Goal: Task Accomplishment & Management: Manage account settings

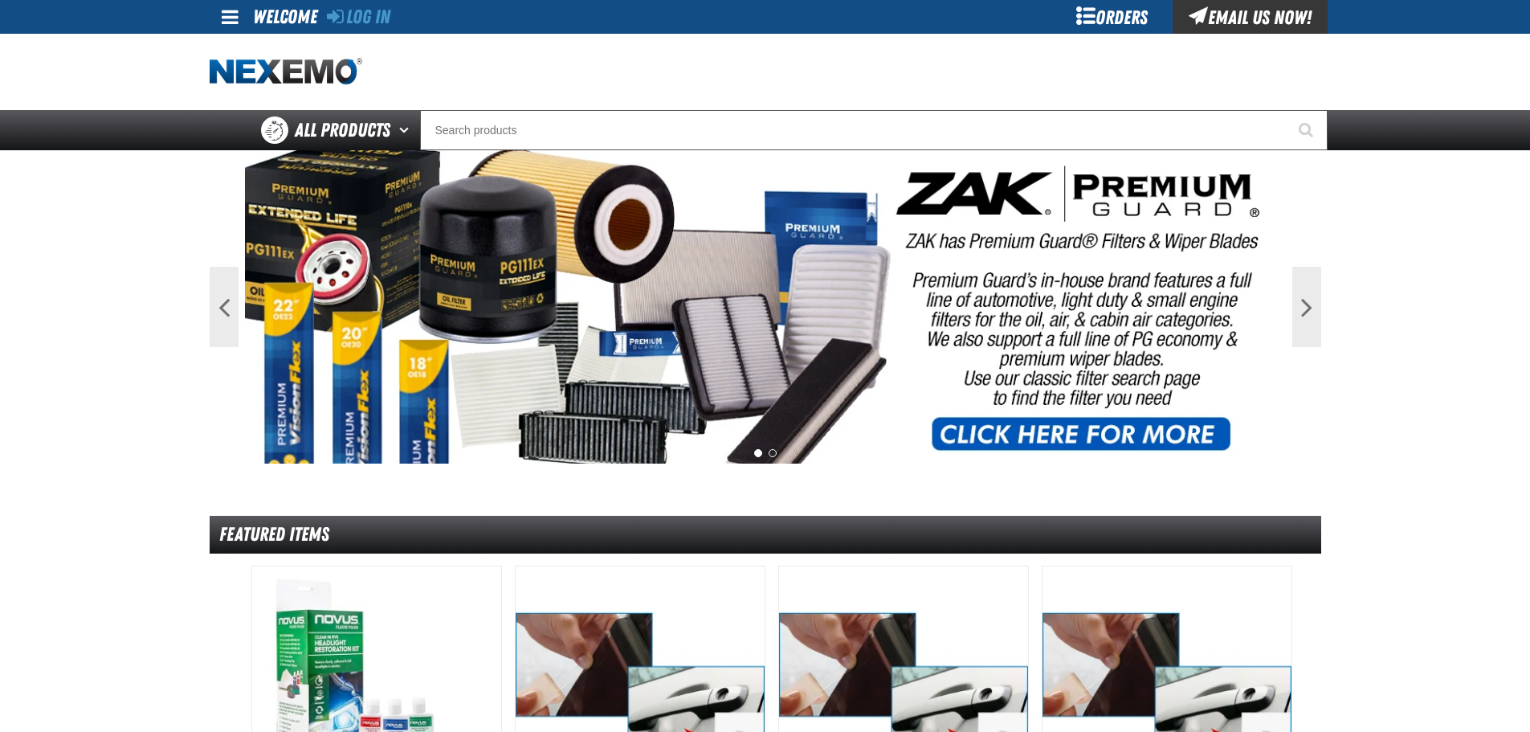
click at [1084, 24] on div "Orders" at bounding box center [1112, 17] width 120 height 34
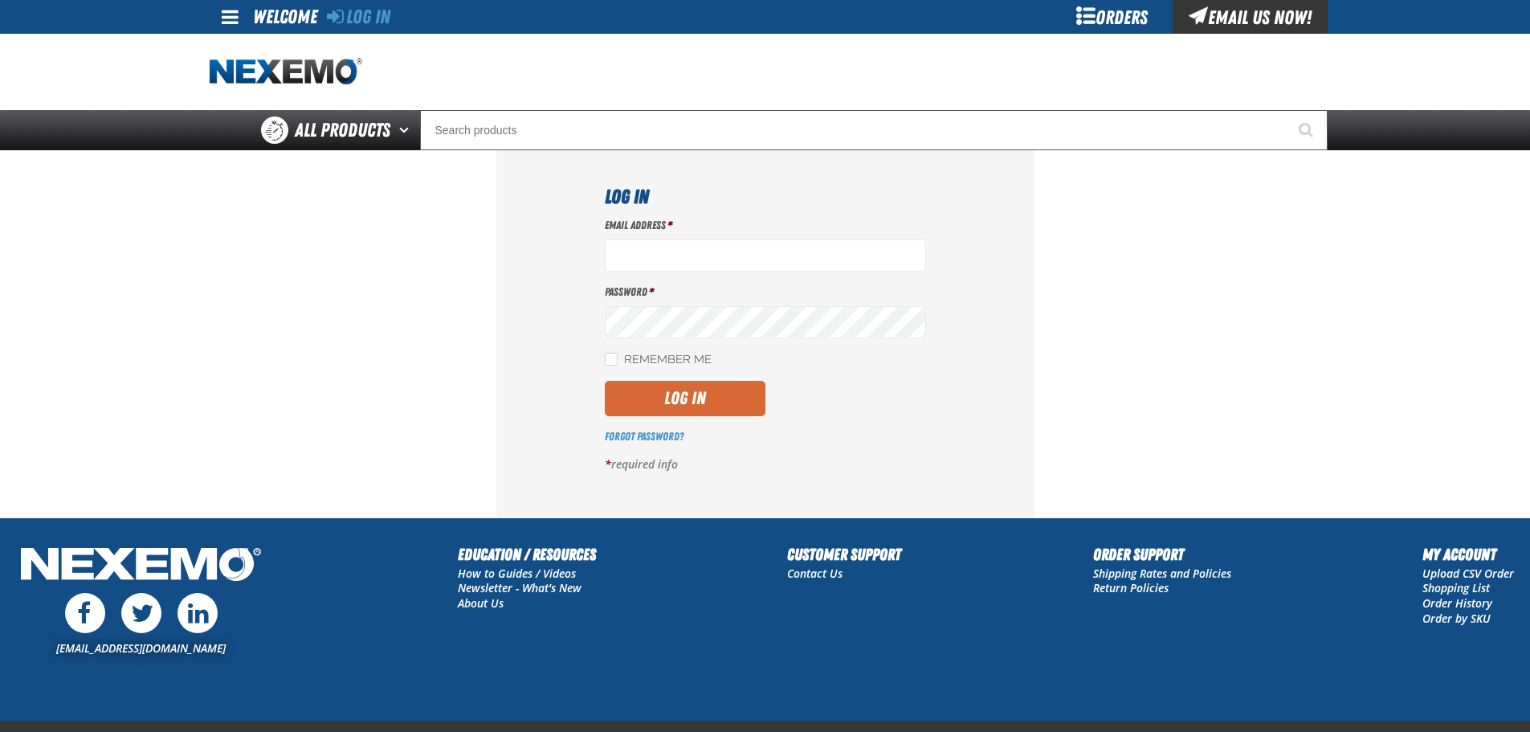
type input "[EMAIL_ADDRESS][DOMAIN_NAME]"
click at [763, 413] on button "Log In" at bounding box center [685, 398] width 161 height 35
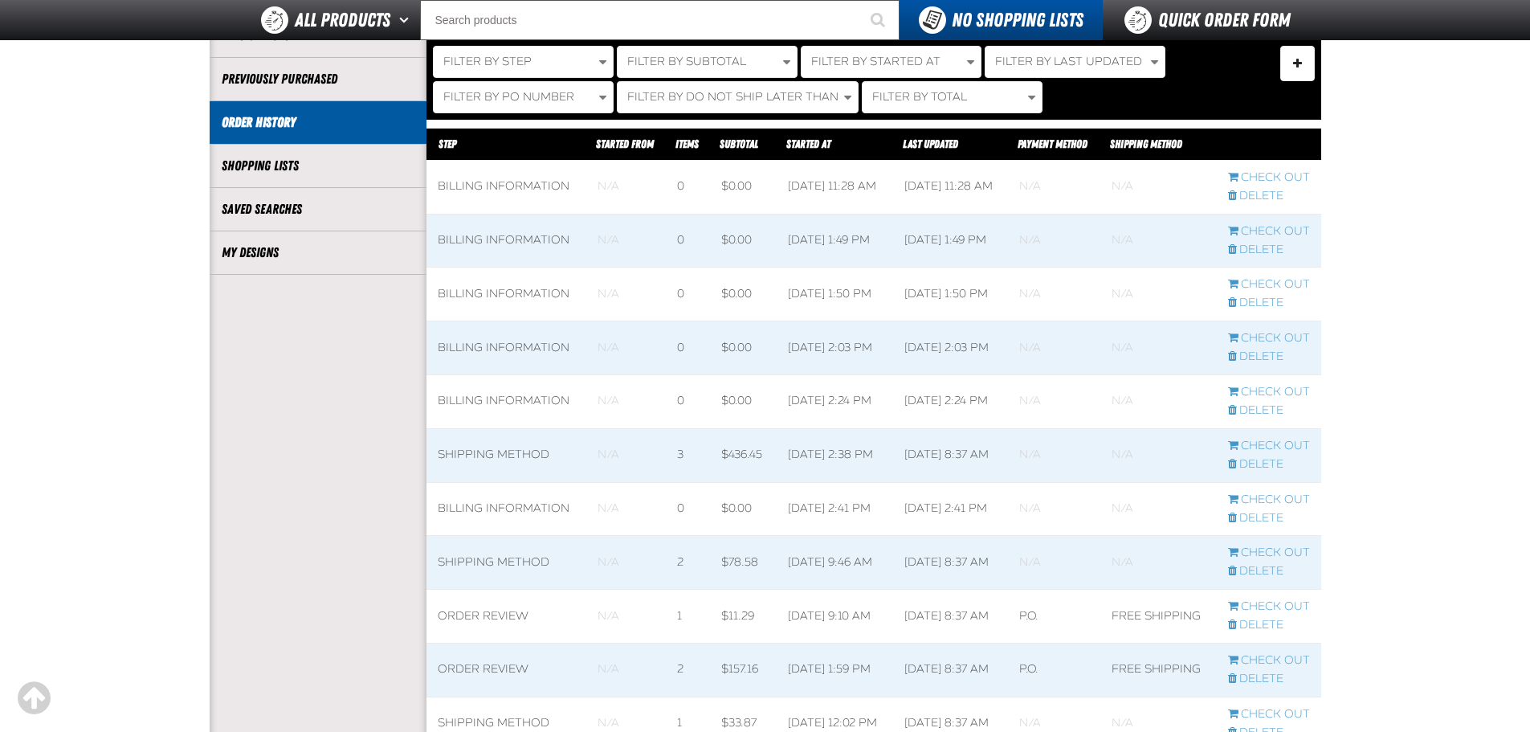
scroll to position [291, 0]
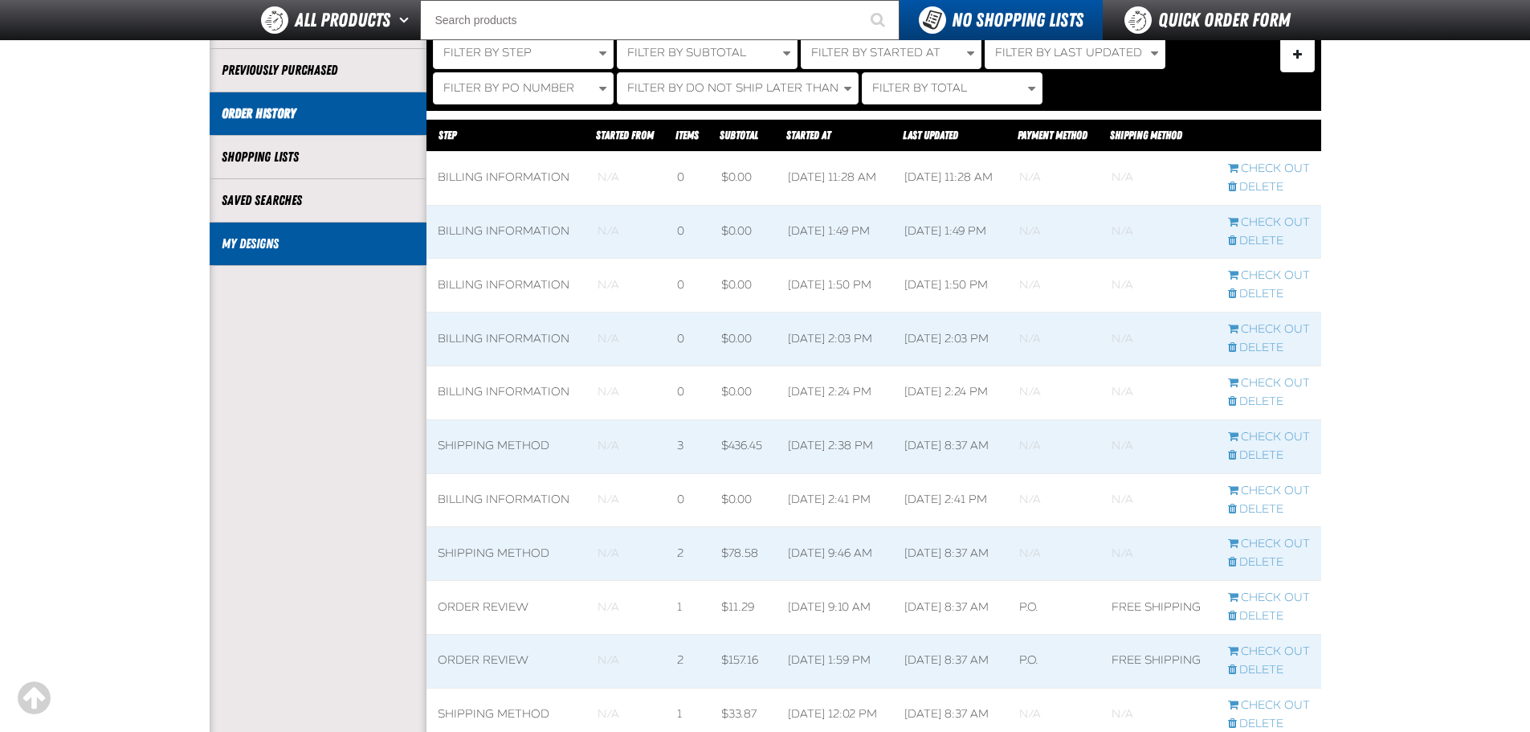
click at [329, 235] on link "My Designs" at bounding box center [318, 244] width 193 height 18
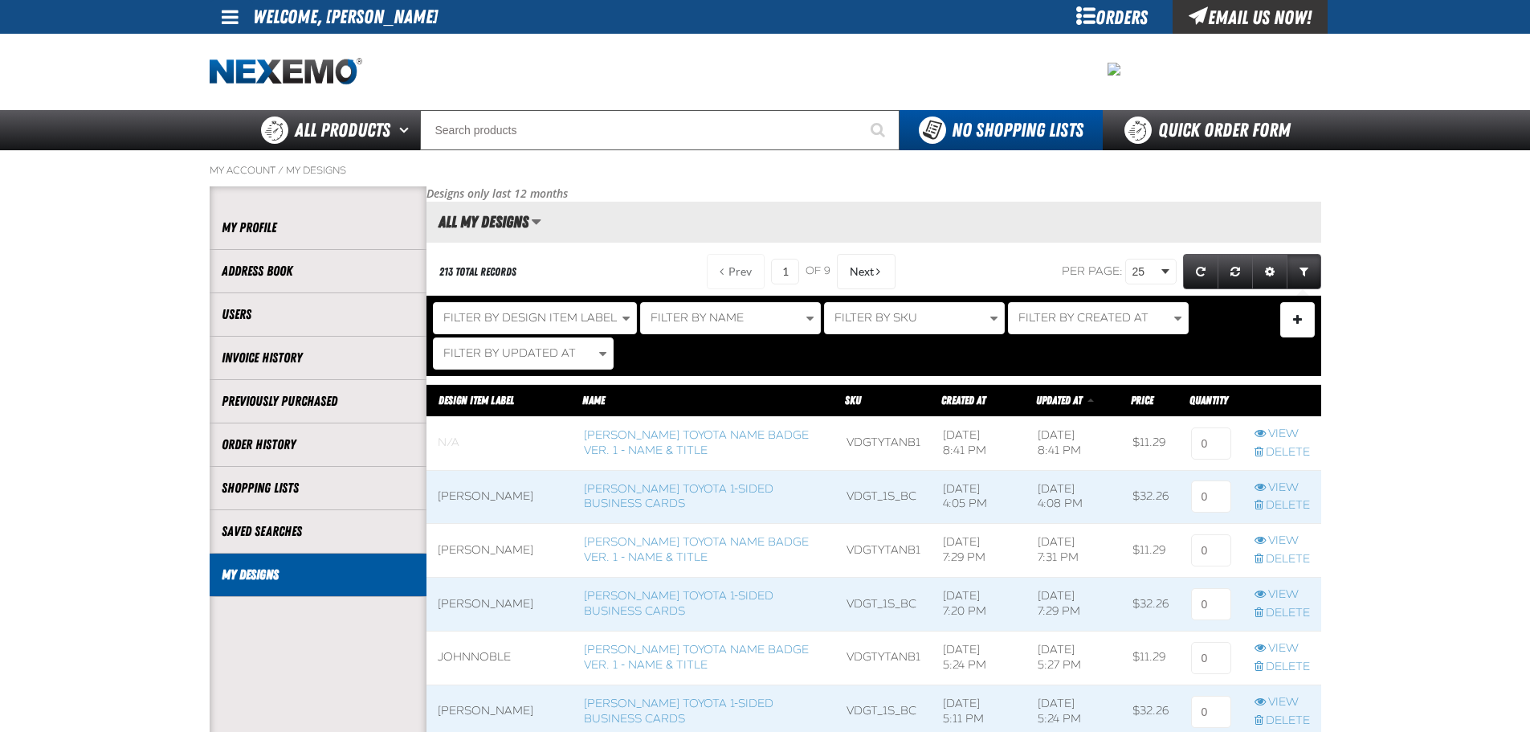
scroll to position [1, 1]
